Goal: Transaction & Acquisition: Purchase product/service

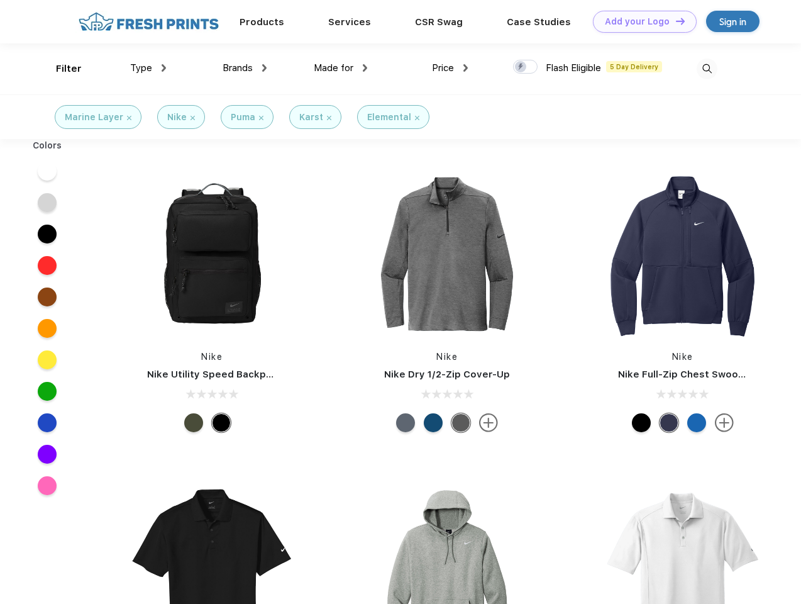
scroll to position [1, 0]
click at [640, 21] on link "Add your Logo Design Tool" at bounding box center [645, 22] width 104 height 22
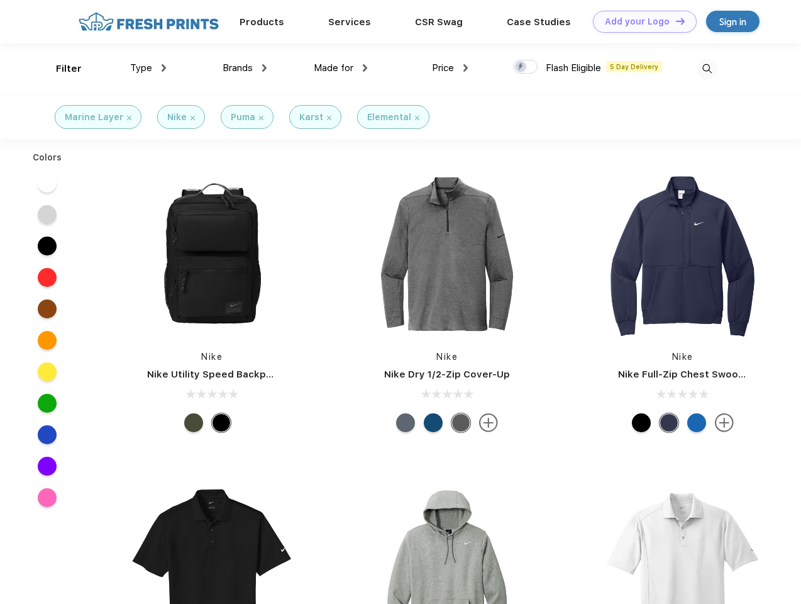
click at [0, 0] on div "Design Tool" at bounding box center [0, 0] width 0 height 0
click at [675, 21] on link "Add your Logo Design Tool" at bounding box center [645, 22] width 104 height 22
click at [60, 69] on div "Filter" at bounding box center [69, 69] width 26 height 14
click at [148, 68] on span "Type" at bounding box center [141, 67] width 22 height 11
click at [245, 68] on span "Brands" at bounding box center [238, 67] width 30 height 11
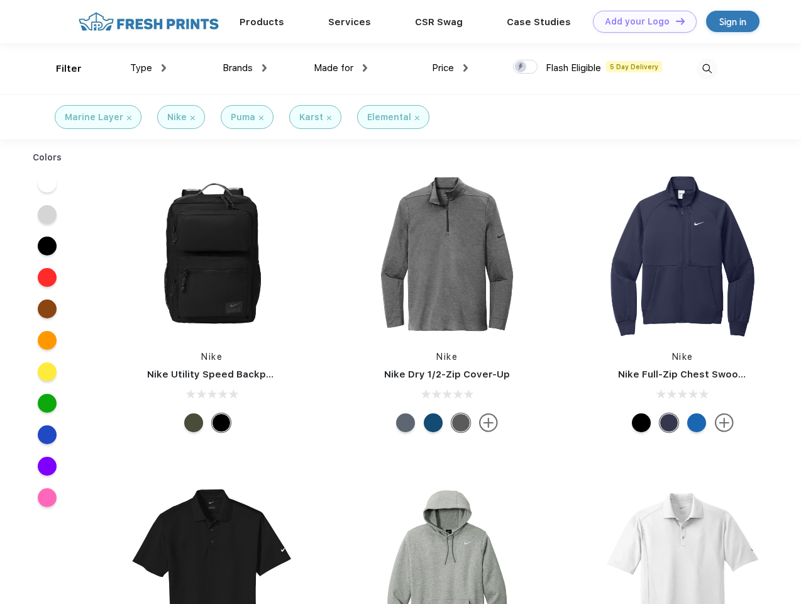
click at [341, 68] on span "Made for" at bounding box center [334, 67] width 40 height 11
click at [450, 68] on span "Price" at bounding box center [443, 67] width 22 height 11
click at [526, 67] on div at bounding box center [525, 67] width 25 height 14
click at [521, 67] on input "checkbox" at bounding box center [517, 63] width 8 height 8
click at [707, 69] on img at bounding box center [707, 68] width 21 height 21
